Goal: Transaction & Acquisition: Purchase product/service

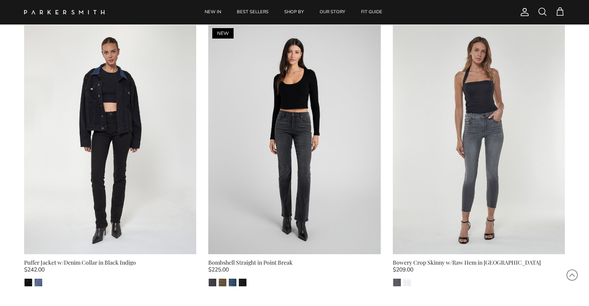
scroll to position [337, 0]
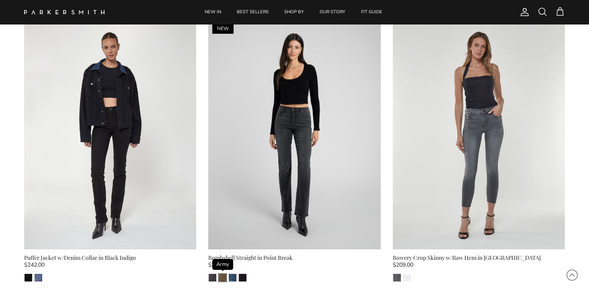
click at [224, 280] on img "Army" at bounding box center [223, 278] width 8 height 8
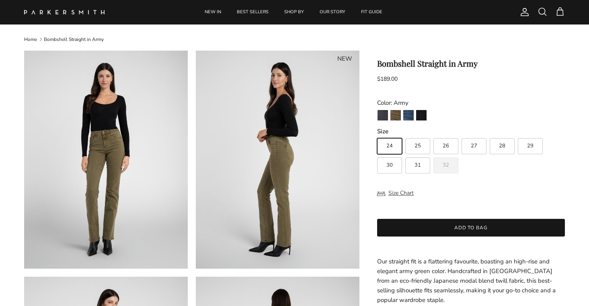
scroll to position [11, 0]
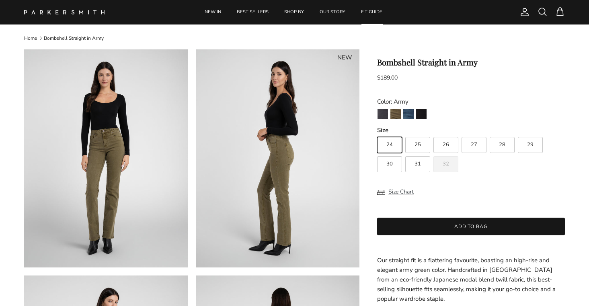
click at [372, 13] on link "FIT GUIDE" at bounding box center [372, 12] width 36 height 25
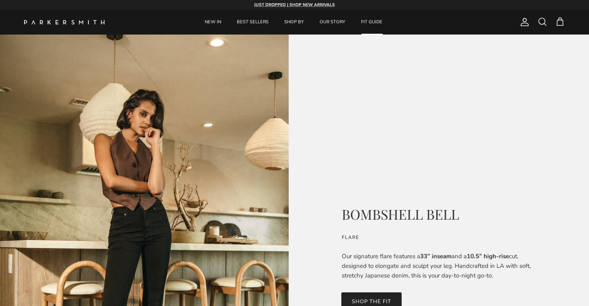
click at [371, 22] on link "FIT GUIDE" at bounding box center [372, 22] width 36 height 25
click at [296, 4] on strong "JUST DROPPED | SHOP NEW ARRIVALS" at bounding box center [294, 5] width 81 height 6
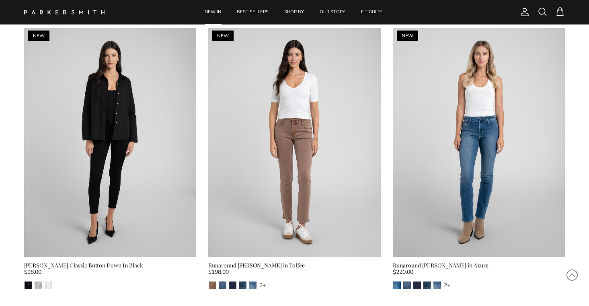
scroll to position [626, 0]
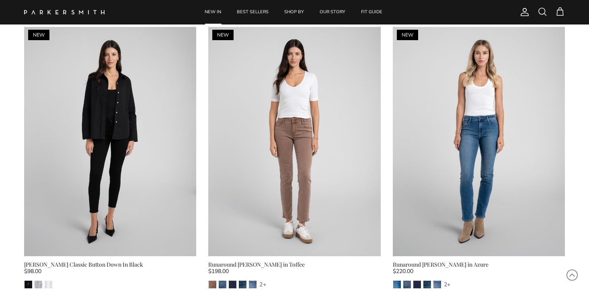
click at [241, 261] on div "Runaround Sue in Toffee" at bounding box center [294, 265] width 172 height 9
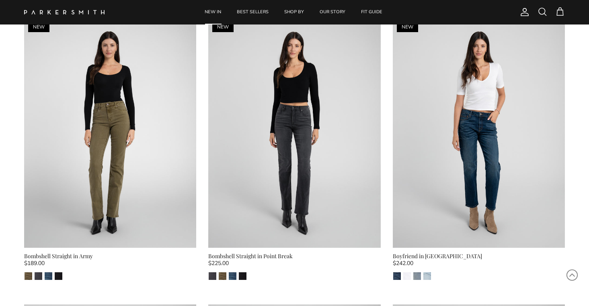
scroll to position [1771, 0]
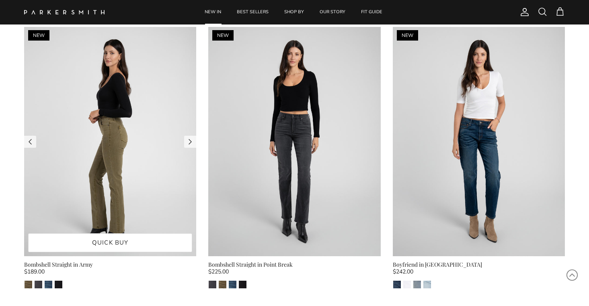
click at [121, 138] on img at bounding box center [110, 142] width 172 height 230
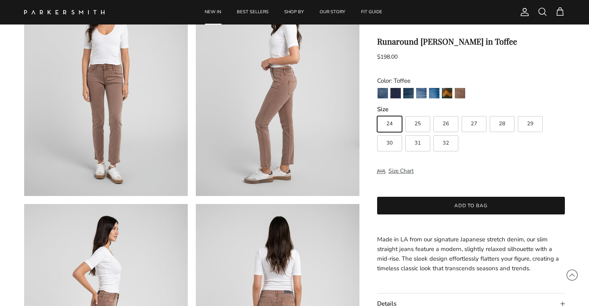
scroll to position [88, 0]
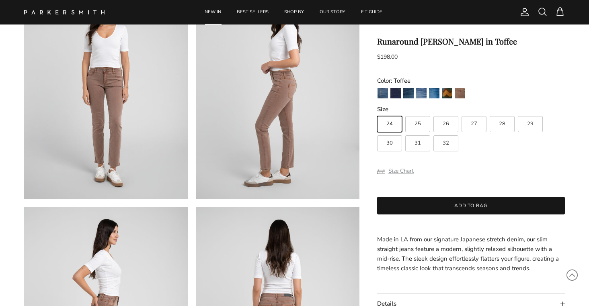
click at [397, 173] on button "Size Chart" at bounding box center [395, 171] width 37 height 15
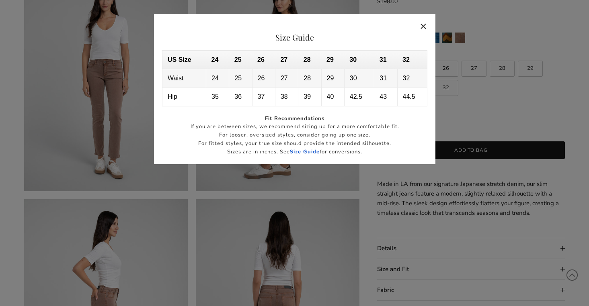
click at [425, 27] on button "Close" at bounding box center [424, 26] width 18 height 18
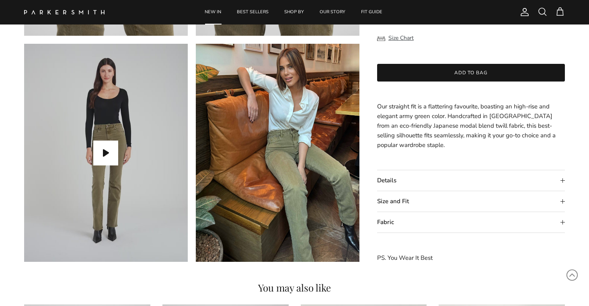
scroll to position [707, 0]
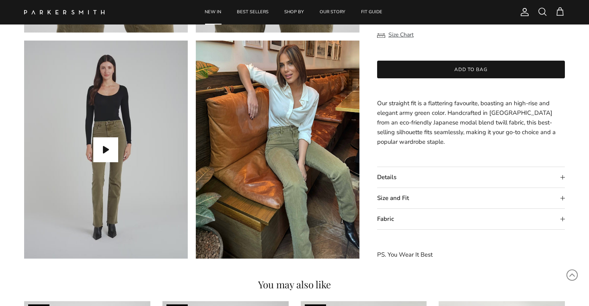
click at [563, 199] on summary "Size and Fit" at bounding box center [471, 198] width 188 height 21
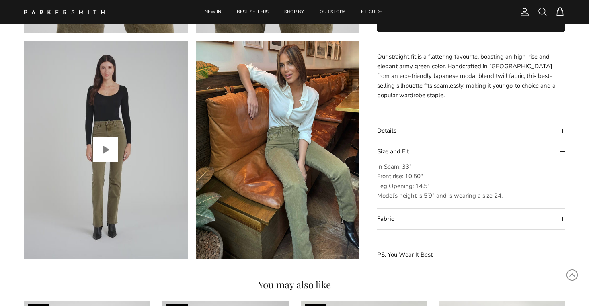
click at [106, 149] on button "Play video" at bounding box center [105, 150] width 25 height 25
